Goal: Find specific page/section: Find specific page/section

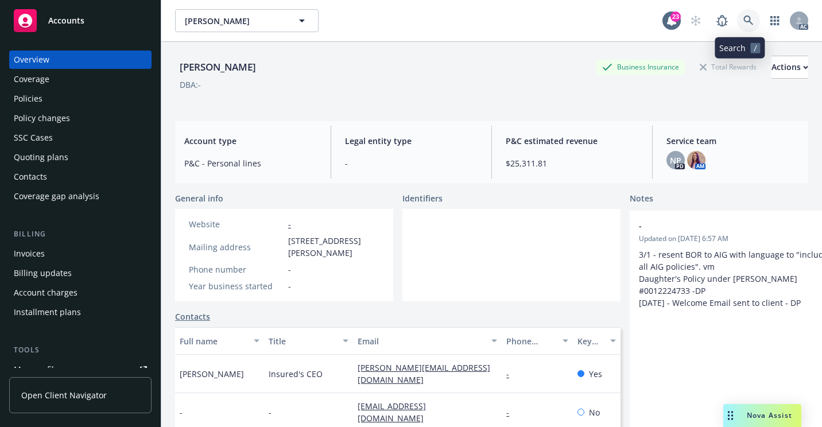
click at [746, 22] on link at bounding box center [748, 20] width 23 height 23
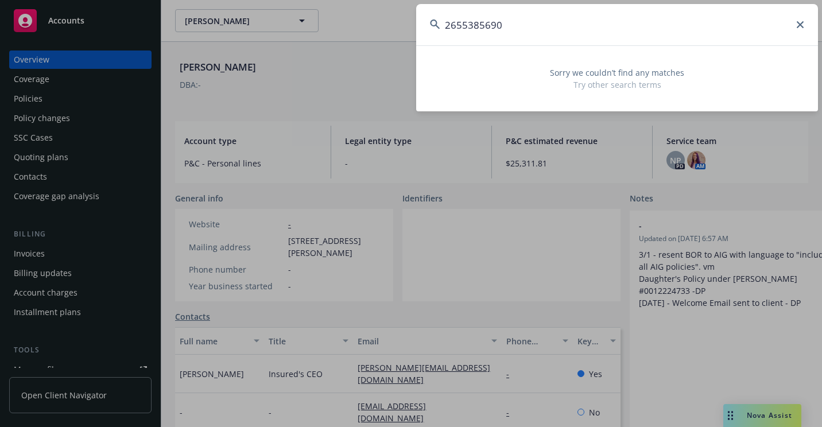
drag, startPoint x: 512, startPoint y: 23, endPoint x: 382, endPoint y: 28, distance: 129.8
click at [382, 28] on div "2655385690 Sorry we couldn’t find any matches Try other search terms" at bounding box center [411, 213] width 822 height 427
paste input "[PERSON_NAME]"
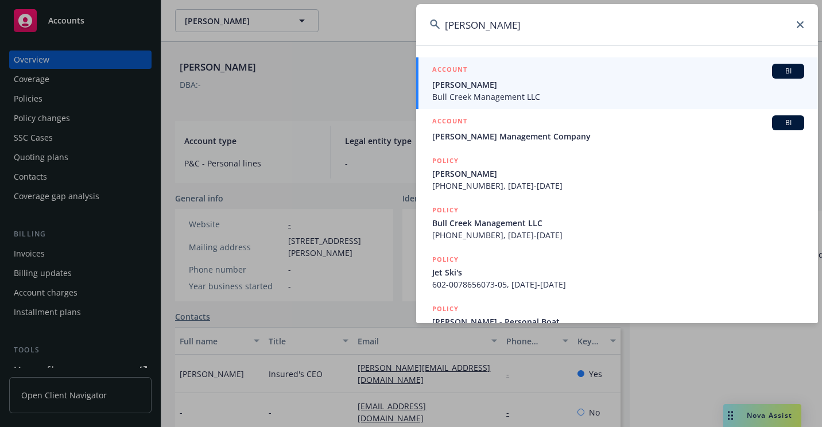
type input "[PERSON_NAME]"
click at [445, 100] on span "Bull Creek Management LLC" at bounding box center [618, 97] width 372 height 12
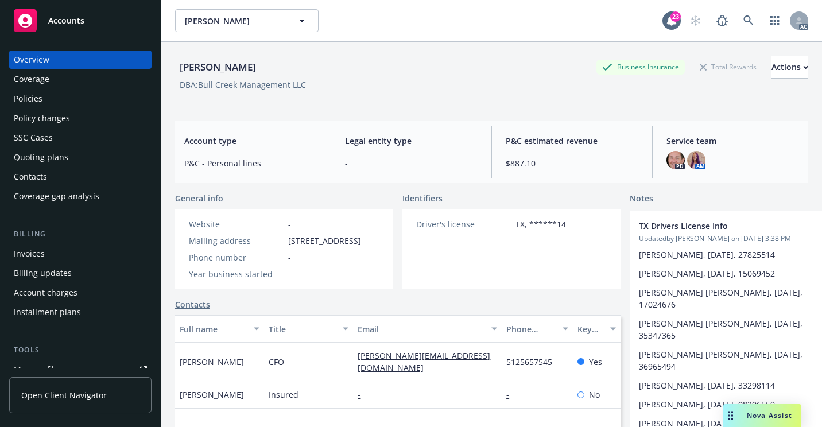
click at [84, 97] on div "Policies" at bounding box center [80, 99] width 133 height 18
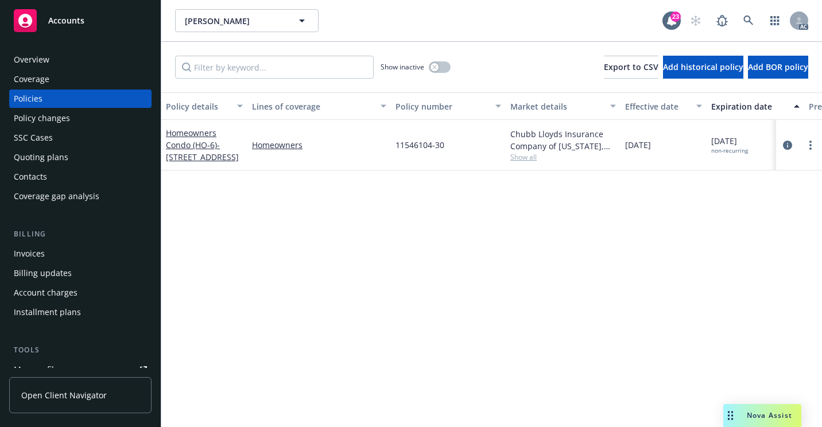
click at [70, 57] on div "Overview" at bounding box center [80, 60] width 133 height 18
